Goal: Information Seeking & Learning: Learn about a topic

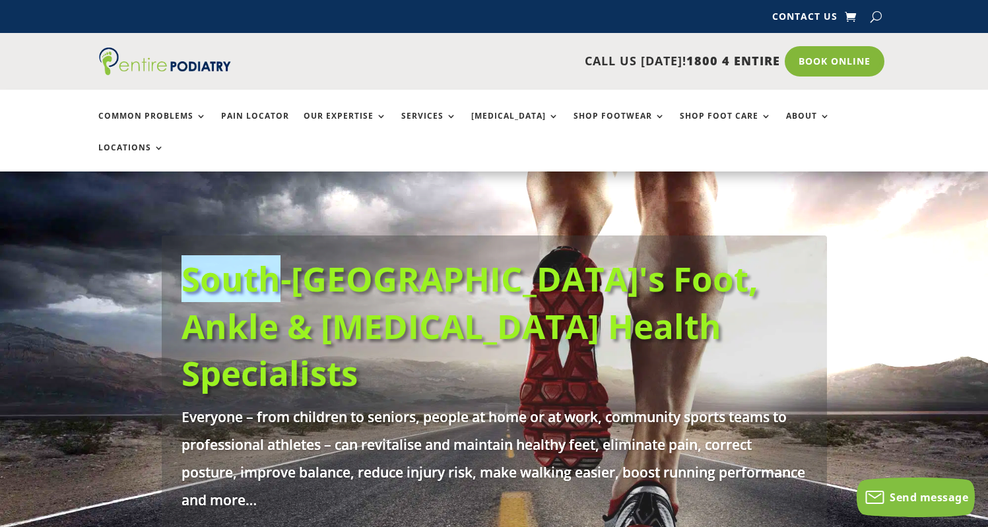
click at [553, 193] on div "South-East Queensland's Foot, Ankle & Lower Leg Health Specialists Everyone – f…" at bounding box center [494, 492] width 792 height 641
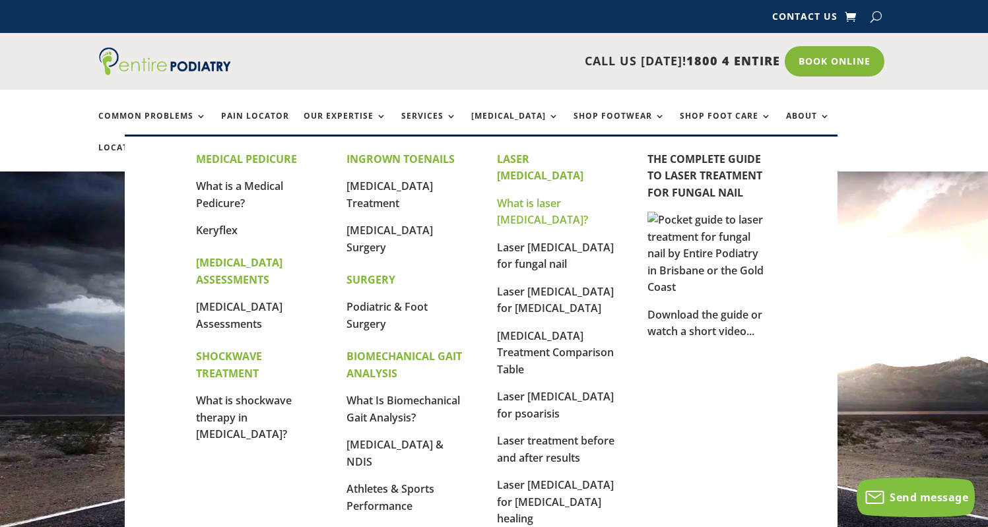
click at [563, 196] on link "What is laser [MEDICAL_DATA]?" at bounding box center [542, 212] width 91 height 32
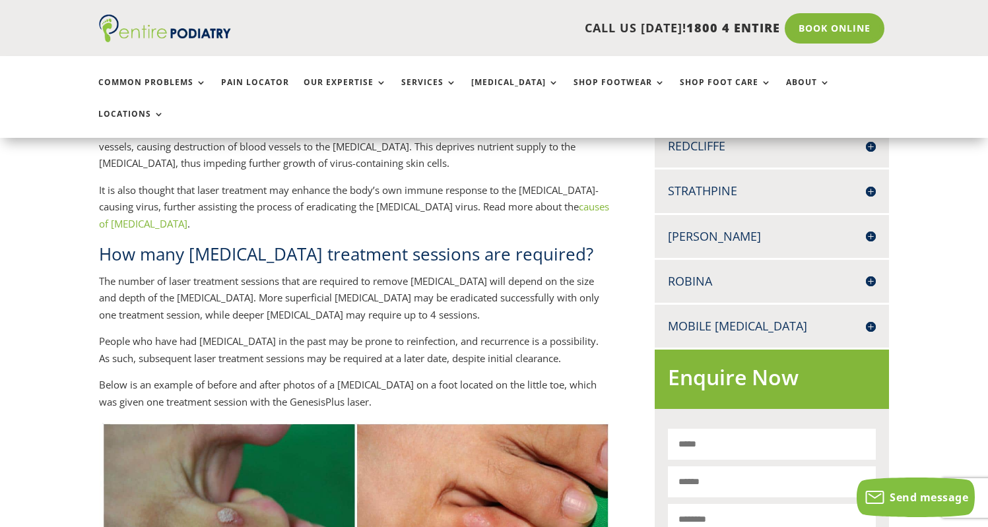
scroll to position [590, 0]
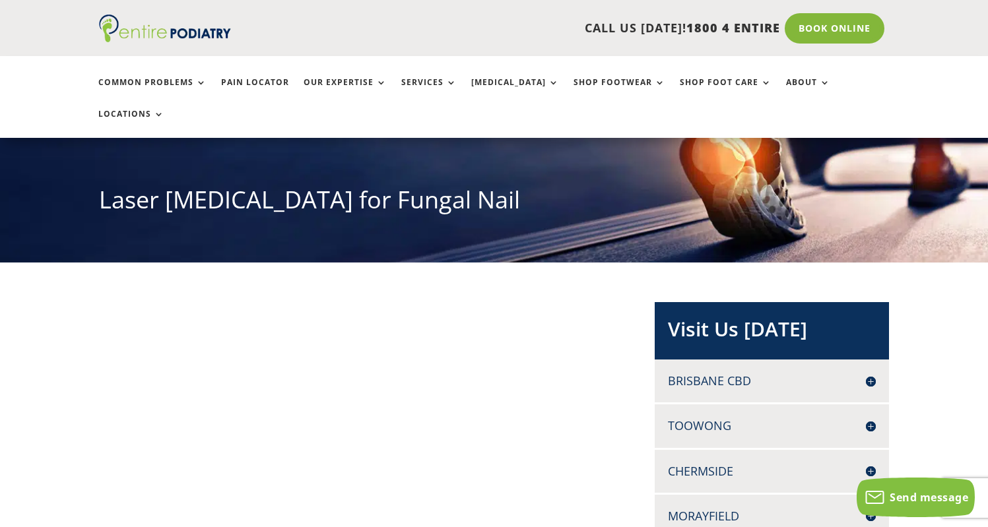
scroll to position [119, 0]
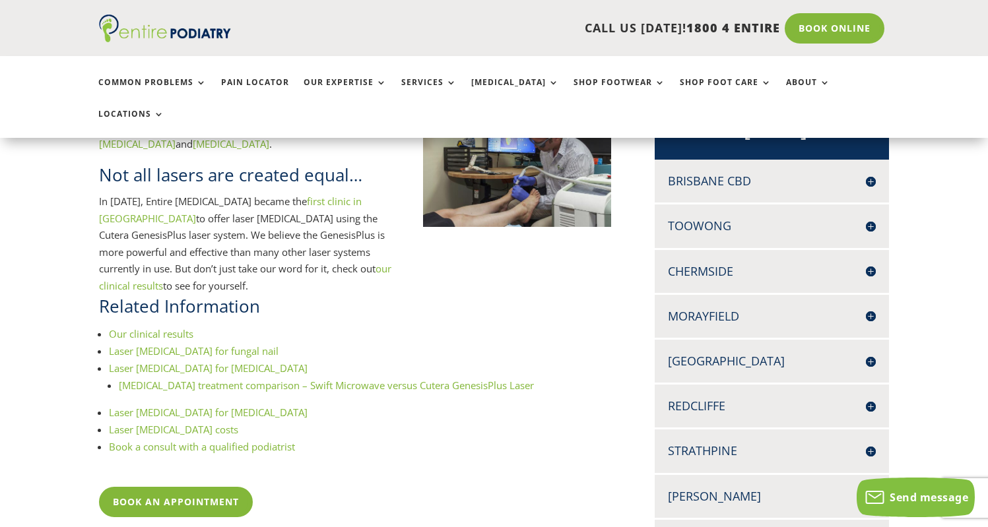
scroll to position [369, 0]
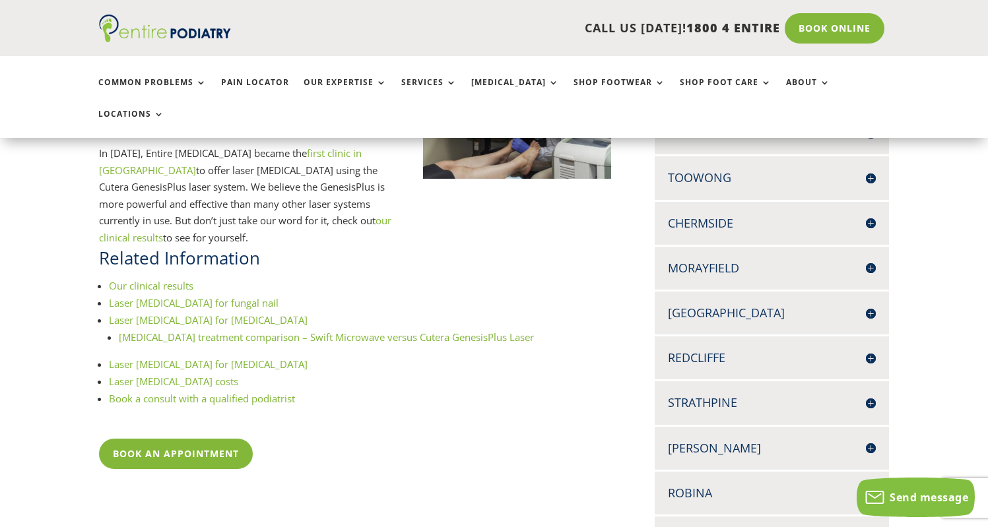
click at [198, 296] on link "Laser [MEDICAL_DATA] for fungal nail" at bounding box center [194, 302] width 170 height 13
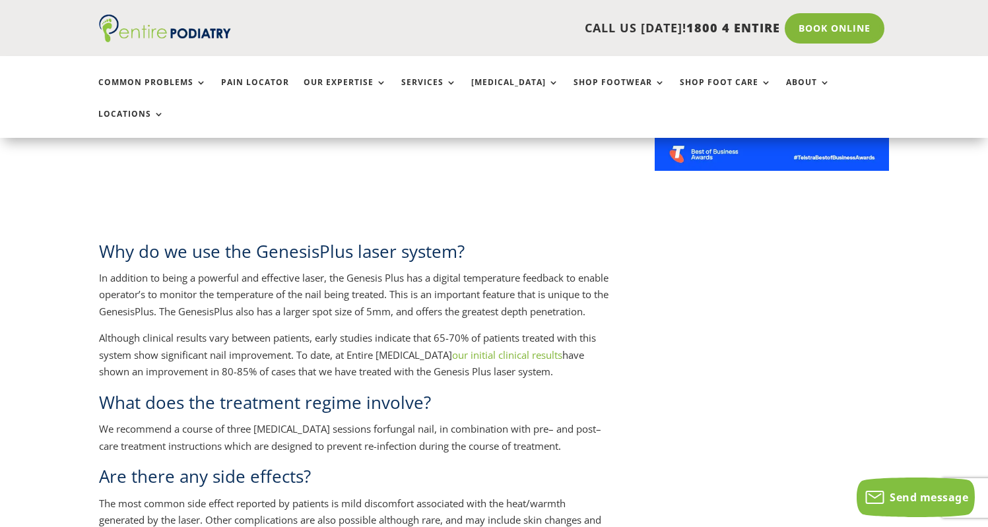
scroll to position [1193, 0]
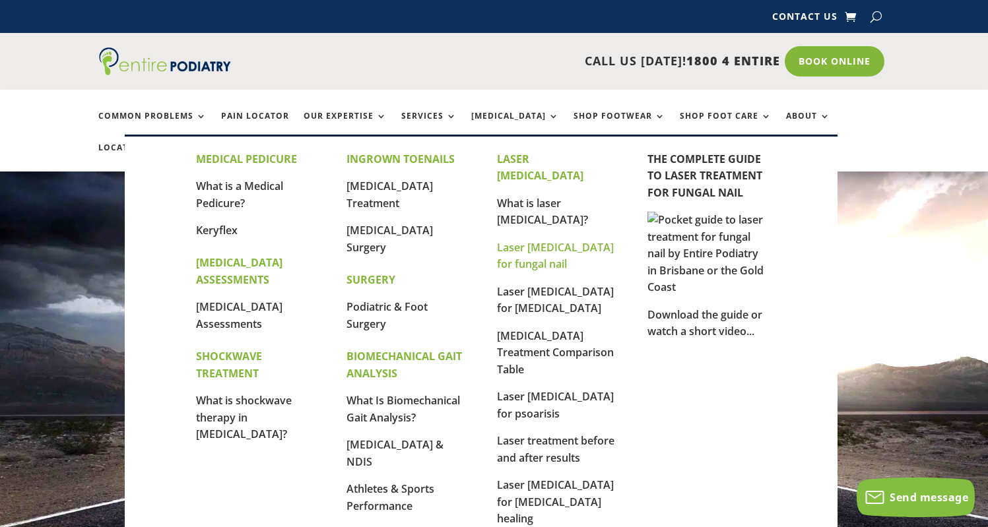
click at [524, 240] on link "Laser [MEDICAL_DATA] for fungal nail" at bounding box center [555, 256] width 117 height 32
